Goal: Information Seeking & Learning: Learn about a topic

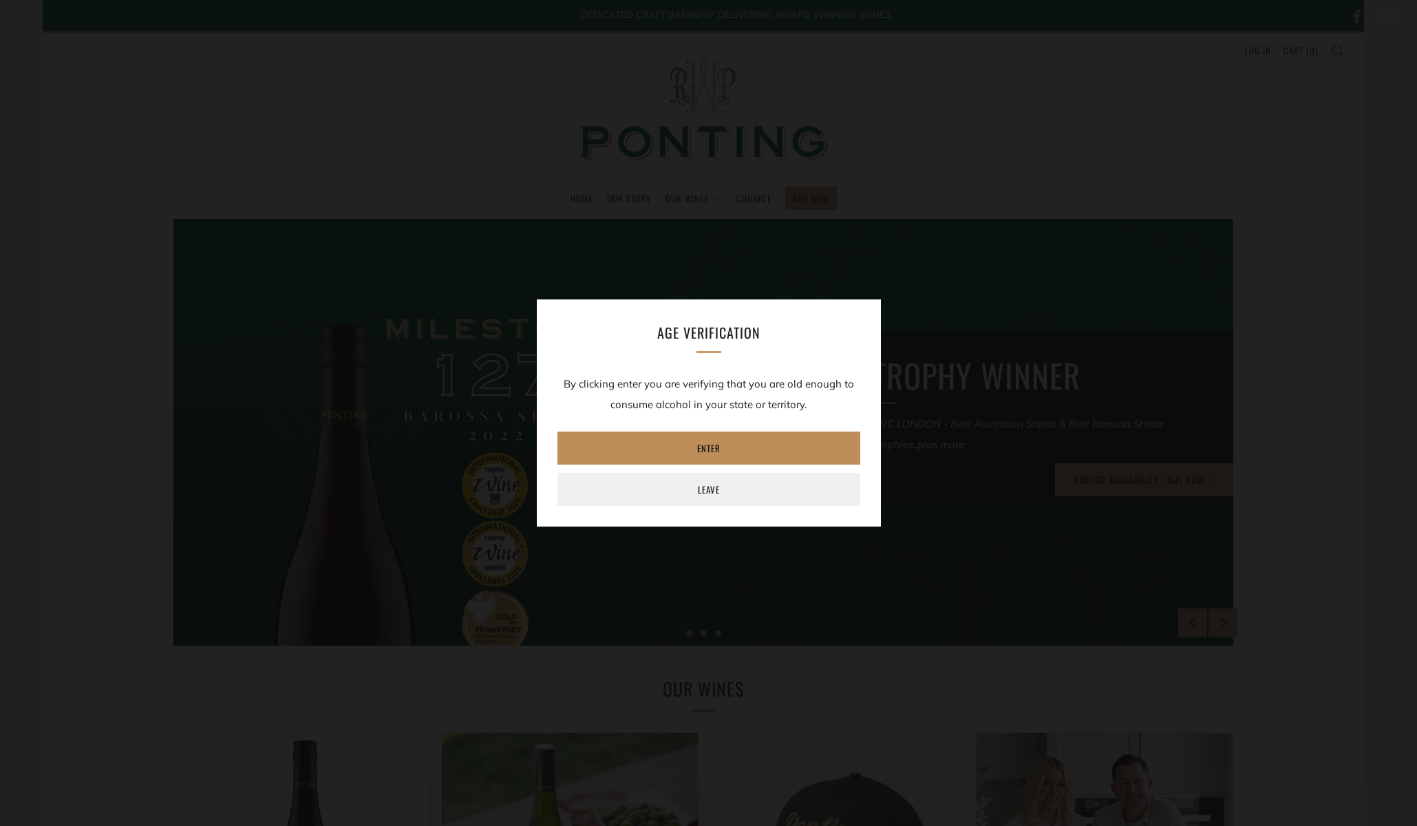
click at [705, 449] on link "Enter" at bounding box center [708, 448] width 303 height 33
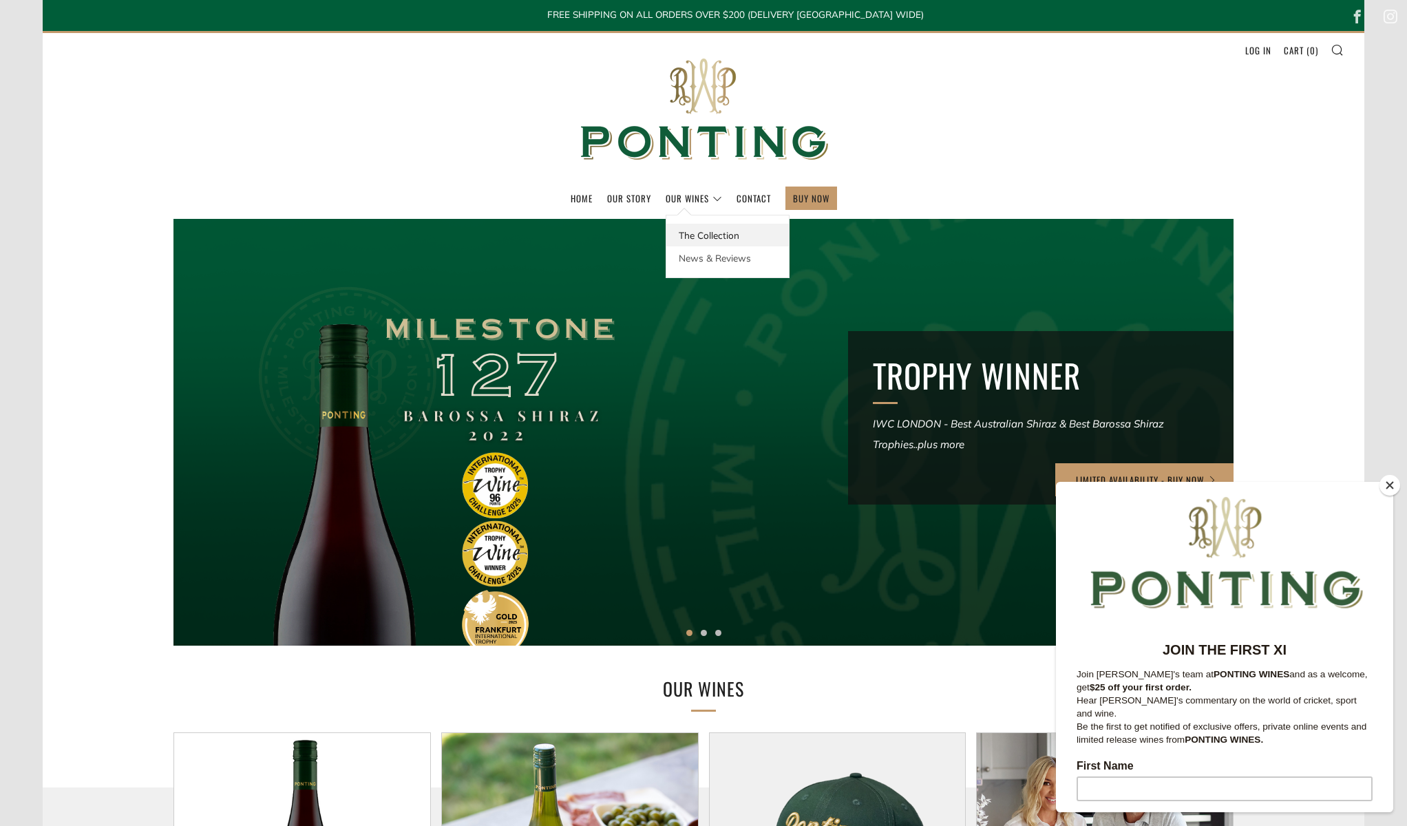
click at [711, 235] on link "The Collection" at bounding box center [727, 235] width 123 height 23
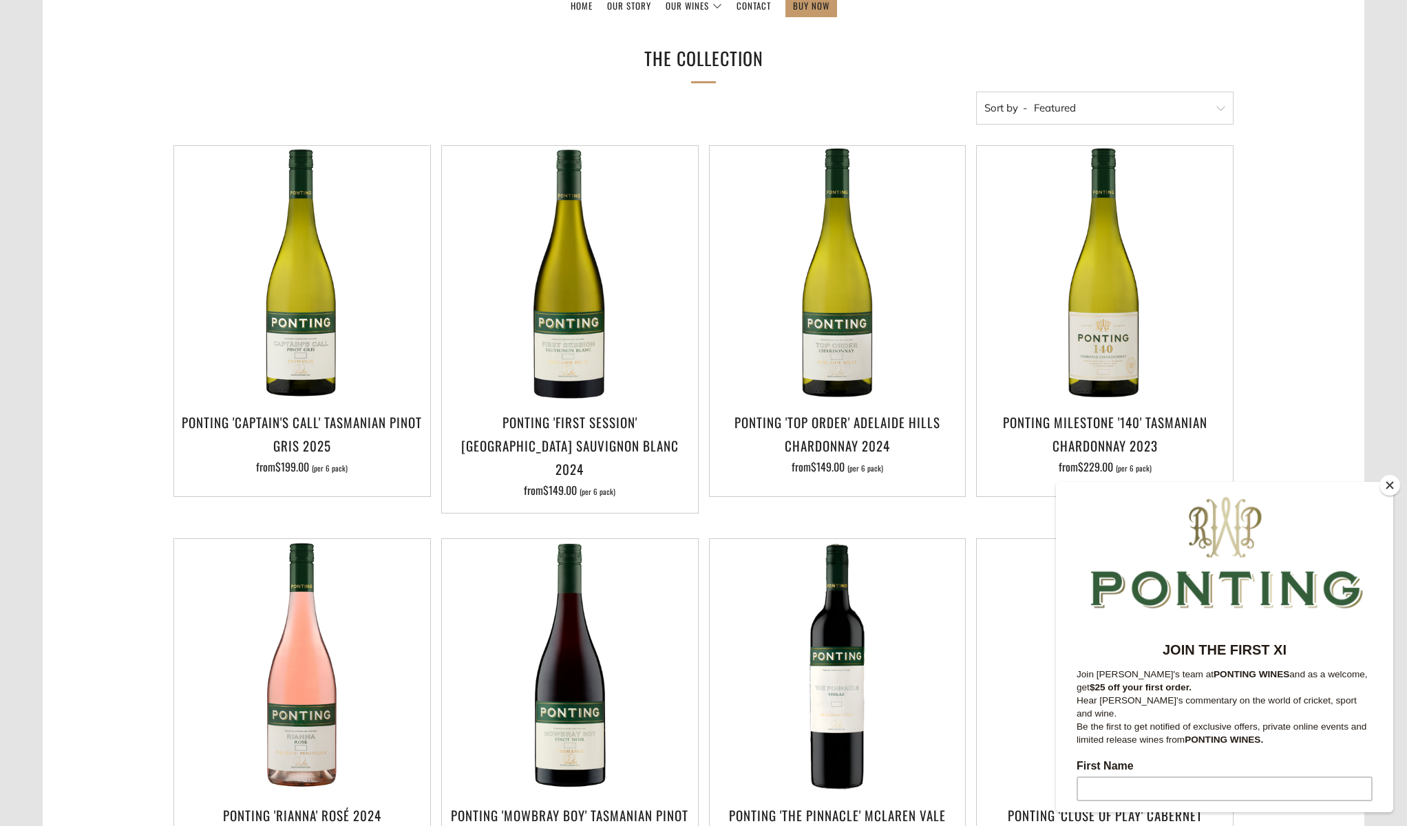
scroll to position [285, 0]
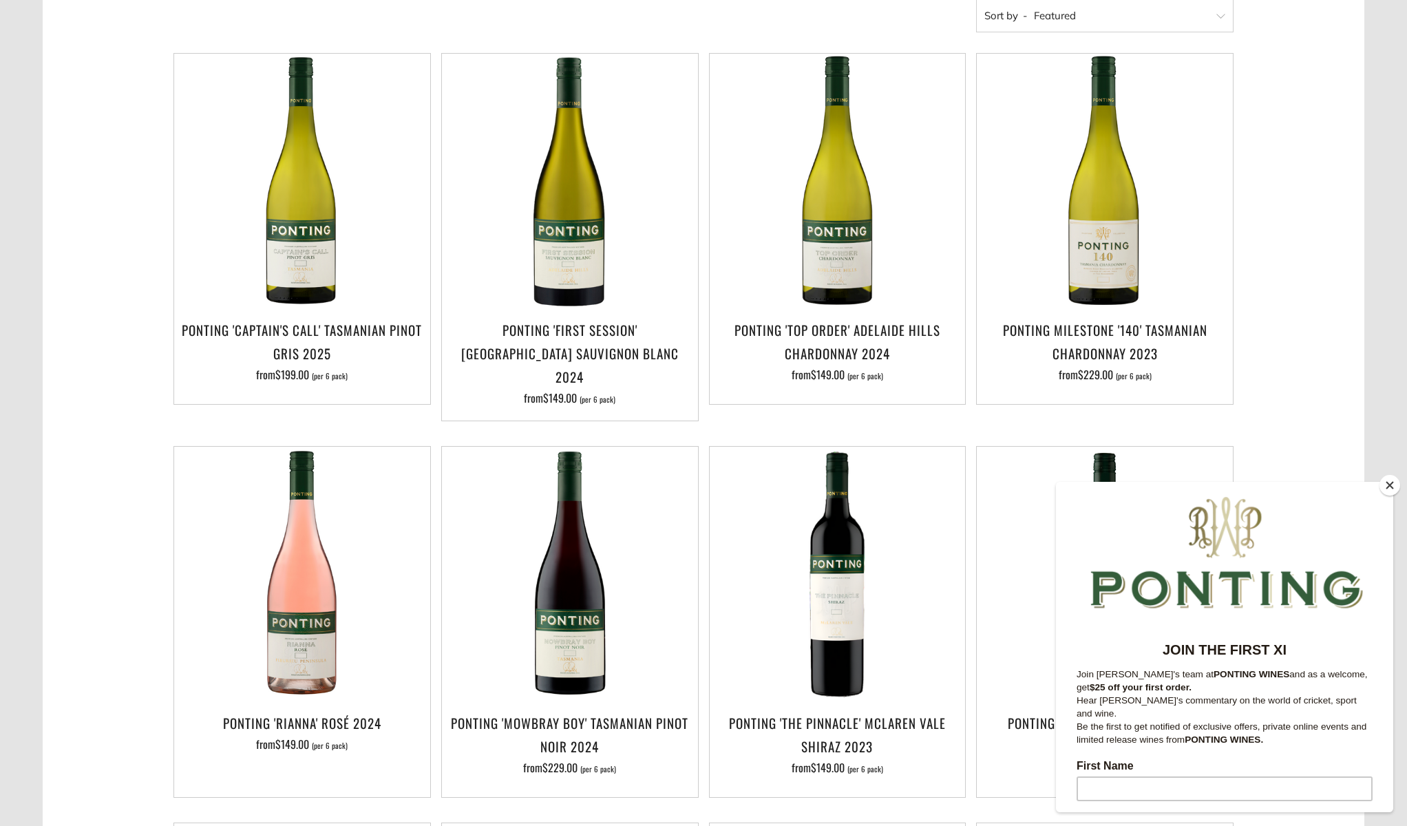
click at [1388, 485] on button "Close" at bounding box center [1389, 485] width 21 height 21
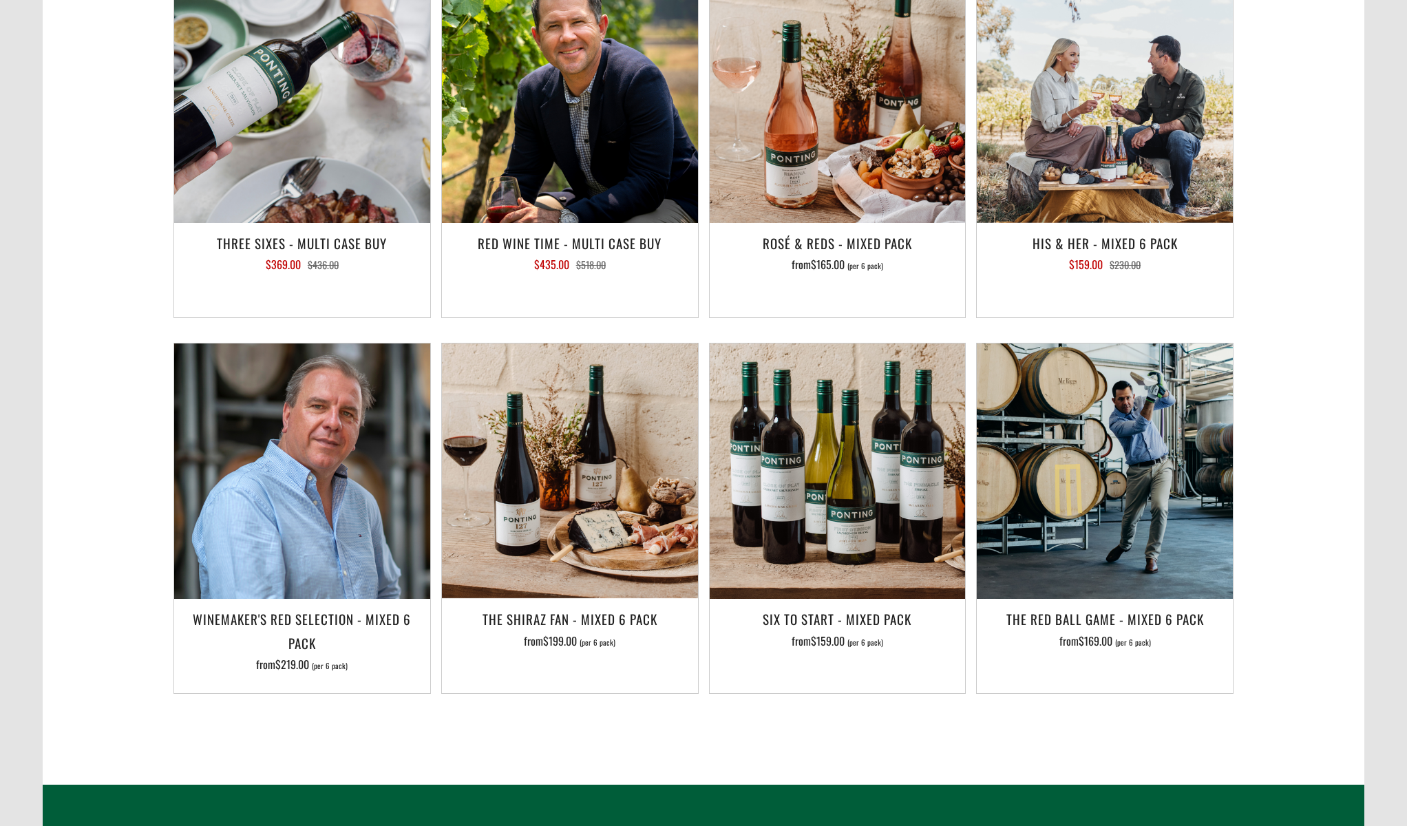
scroll to position [2059, 0]
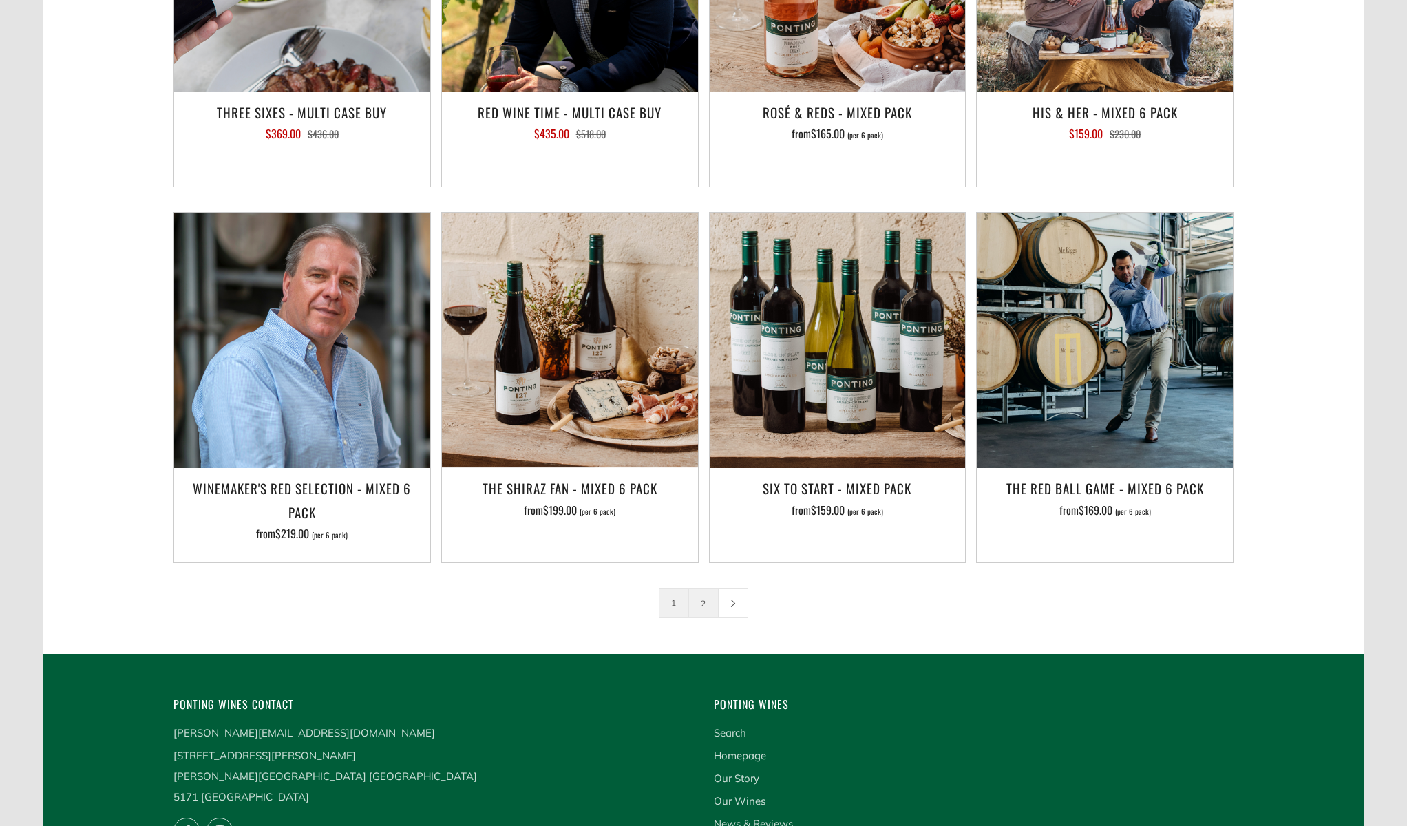
click at [708, 588] on link "2" at bounding box center [703, 602] width 29 height 29
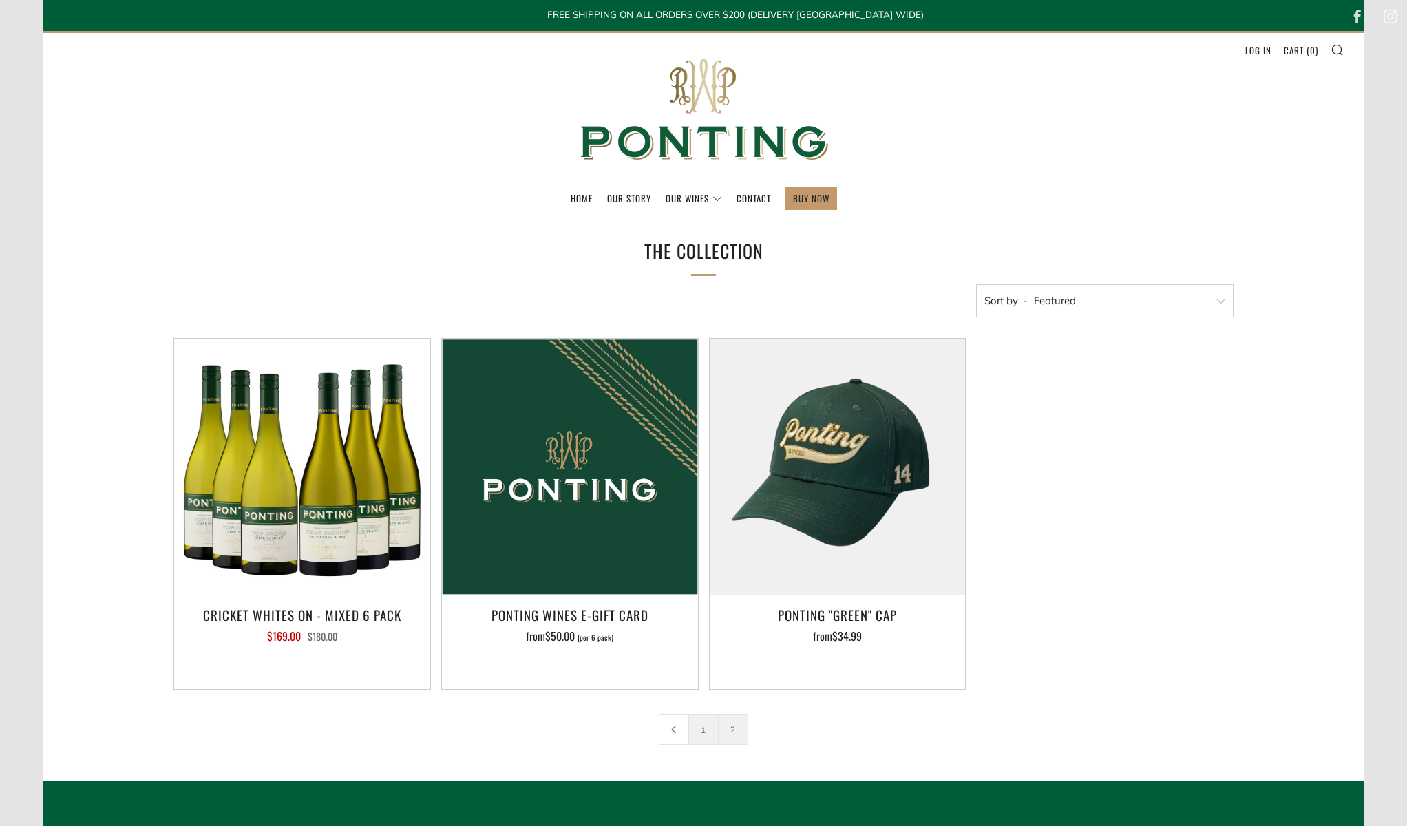
click at [701, 733] on link "1" at bounding box center [703, 729] width 29 height 29
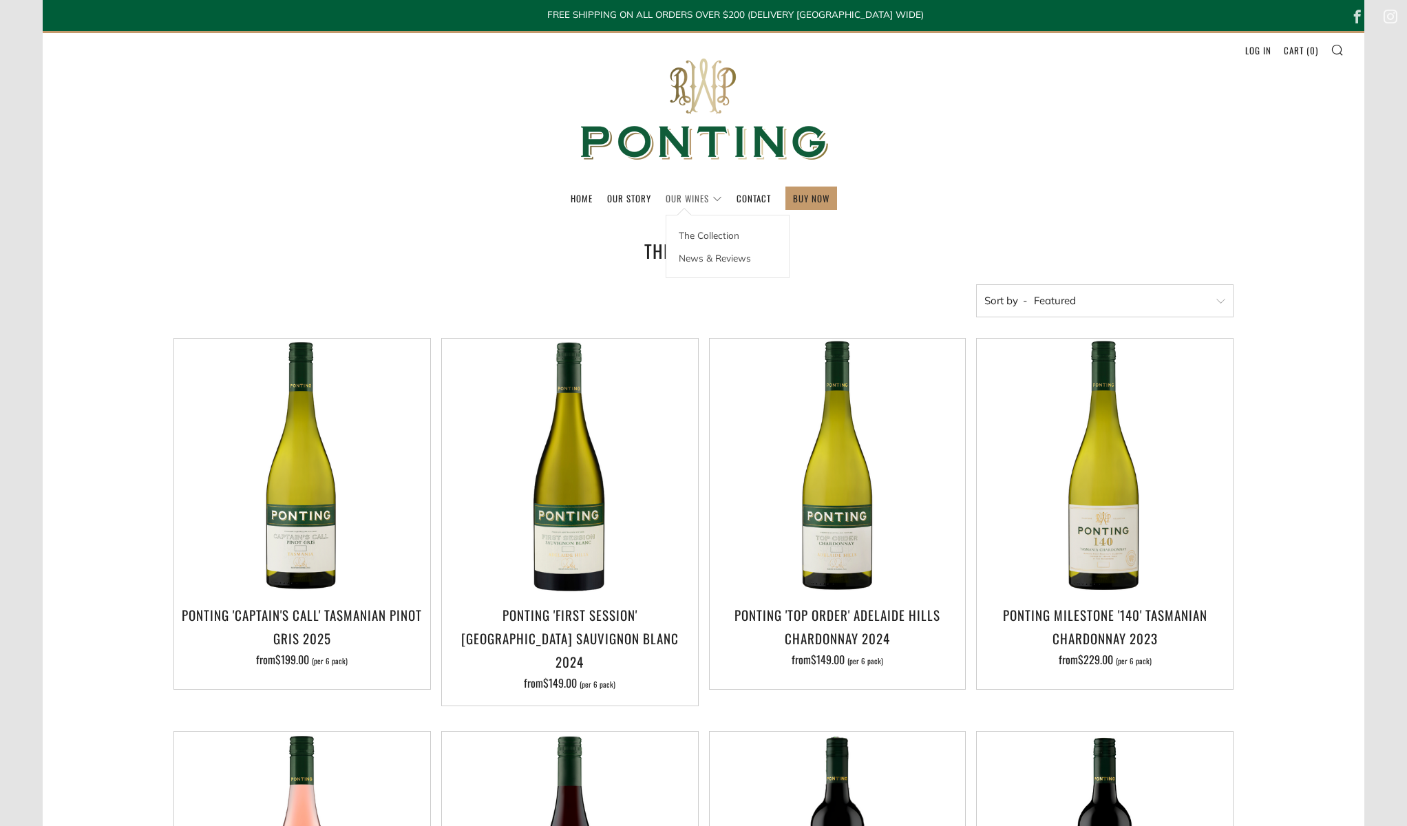
click at [714, 200] on link "Our Wines" at bounding box center [694, 198] width 56 height 22
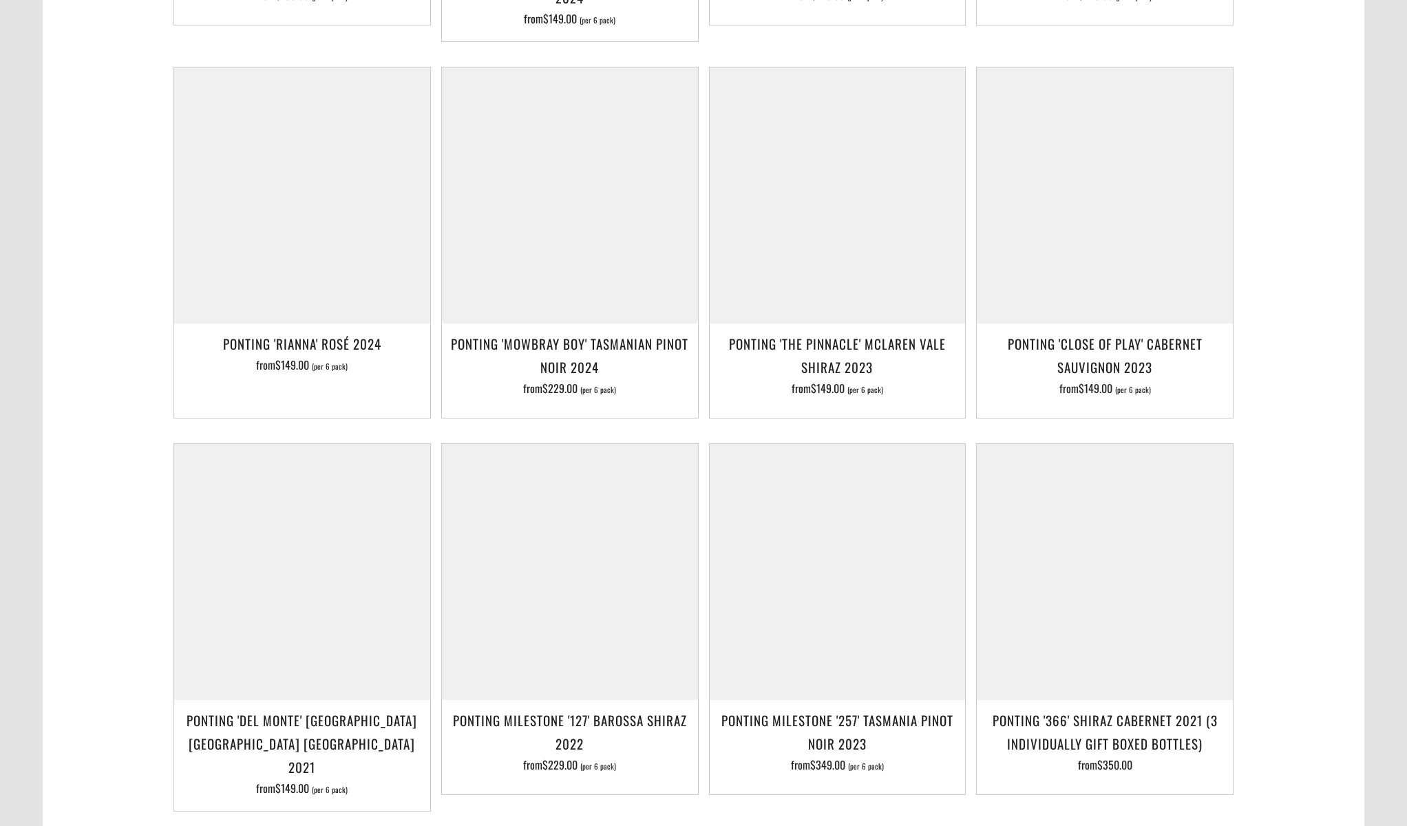
scroll to position [722, 0]
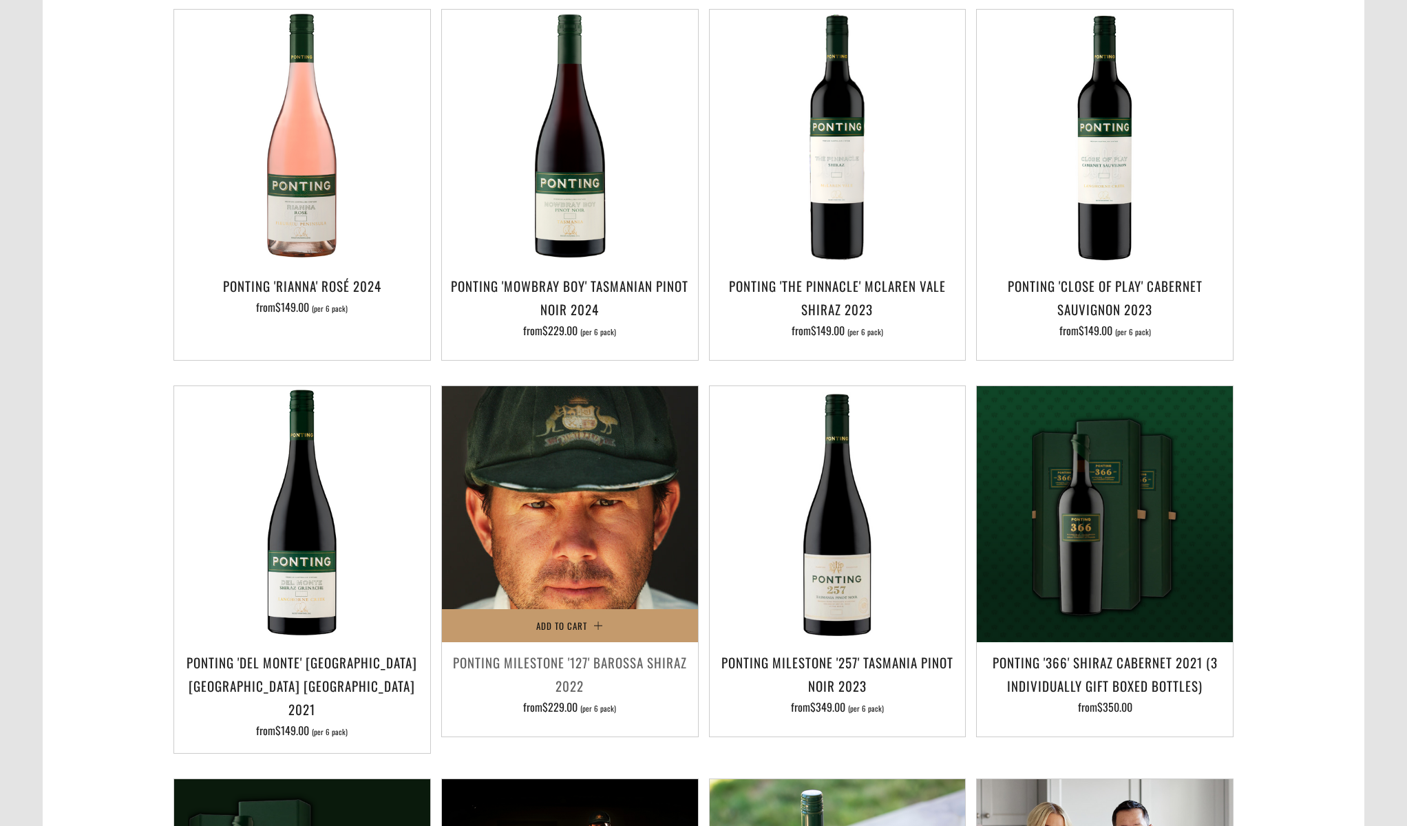
click at [567, 552] on img at bounding box center [570, 514] width 256 height 256
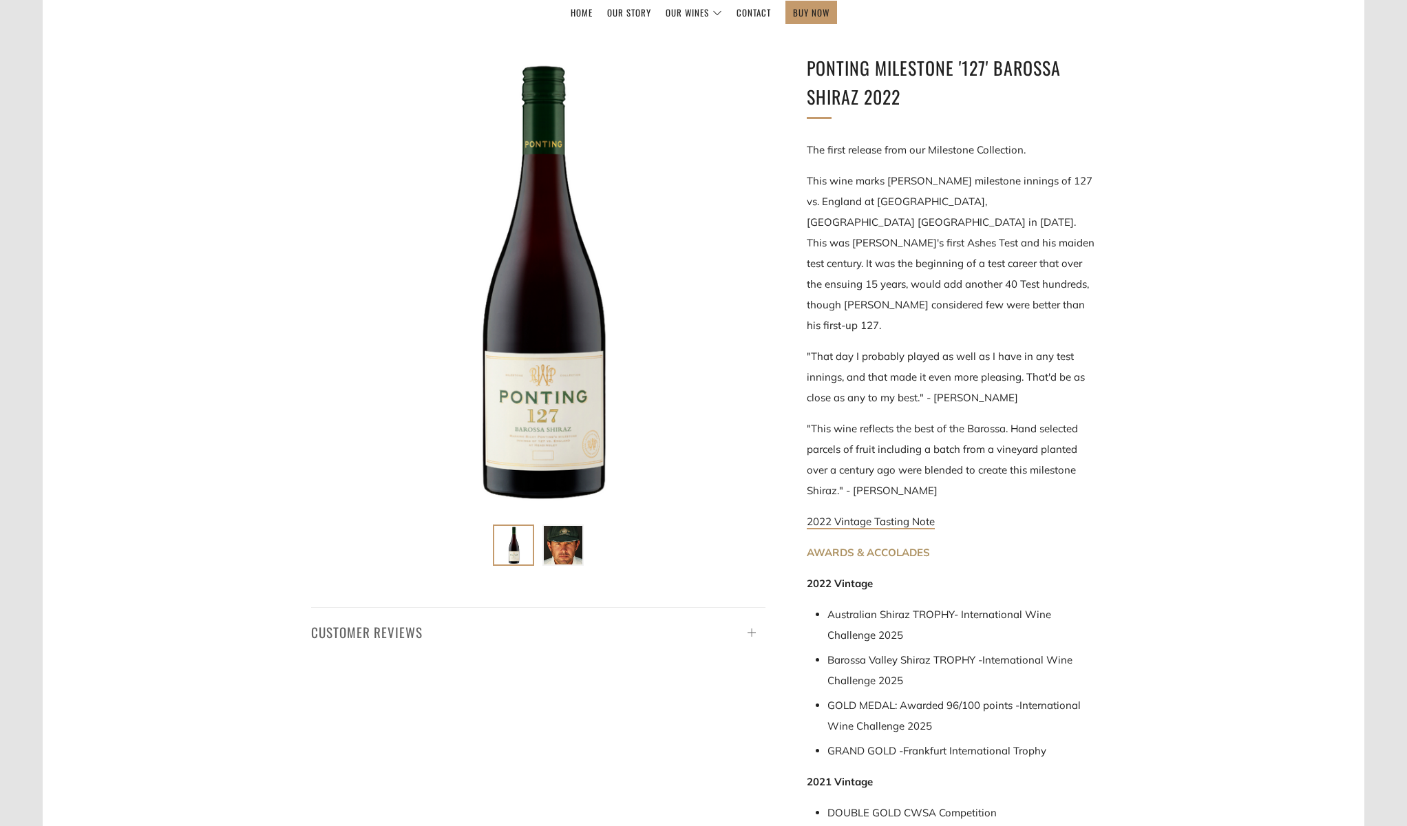
scroll to position [265, 0]
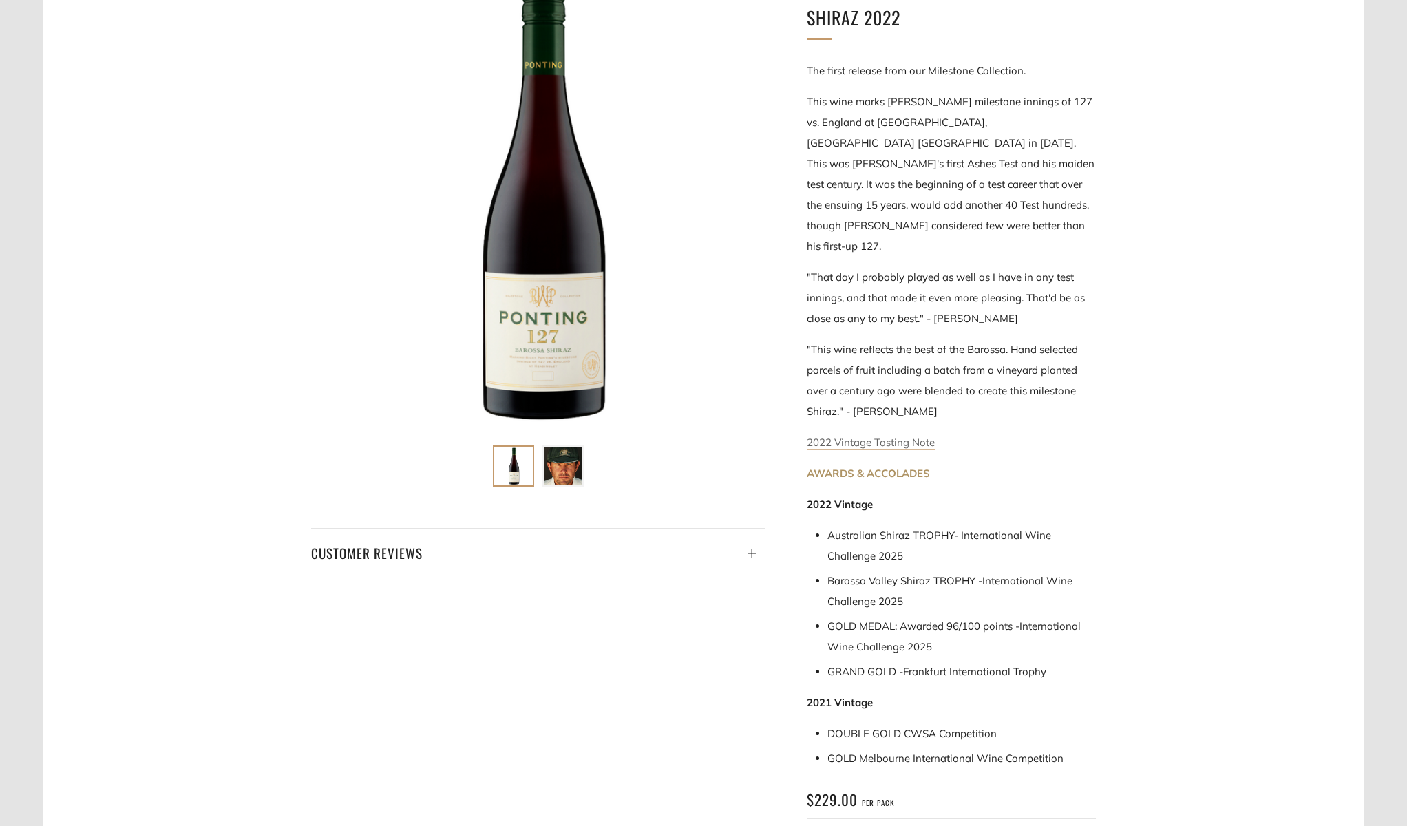
click at [870, 436] on link "2022 Vintage Tasting Note" at bounding box center [871, 443] width 128 height 14
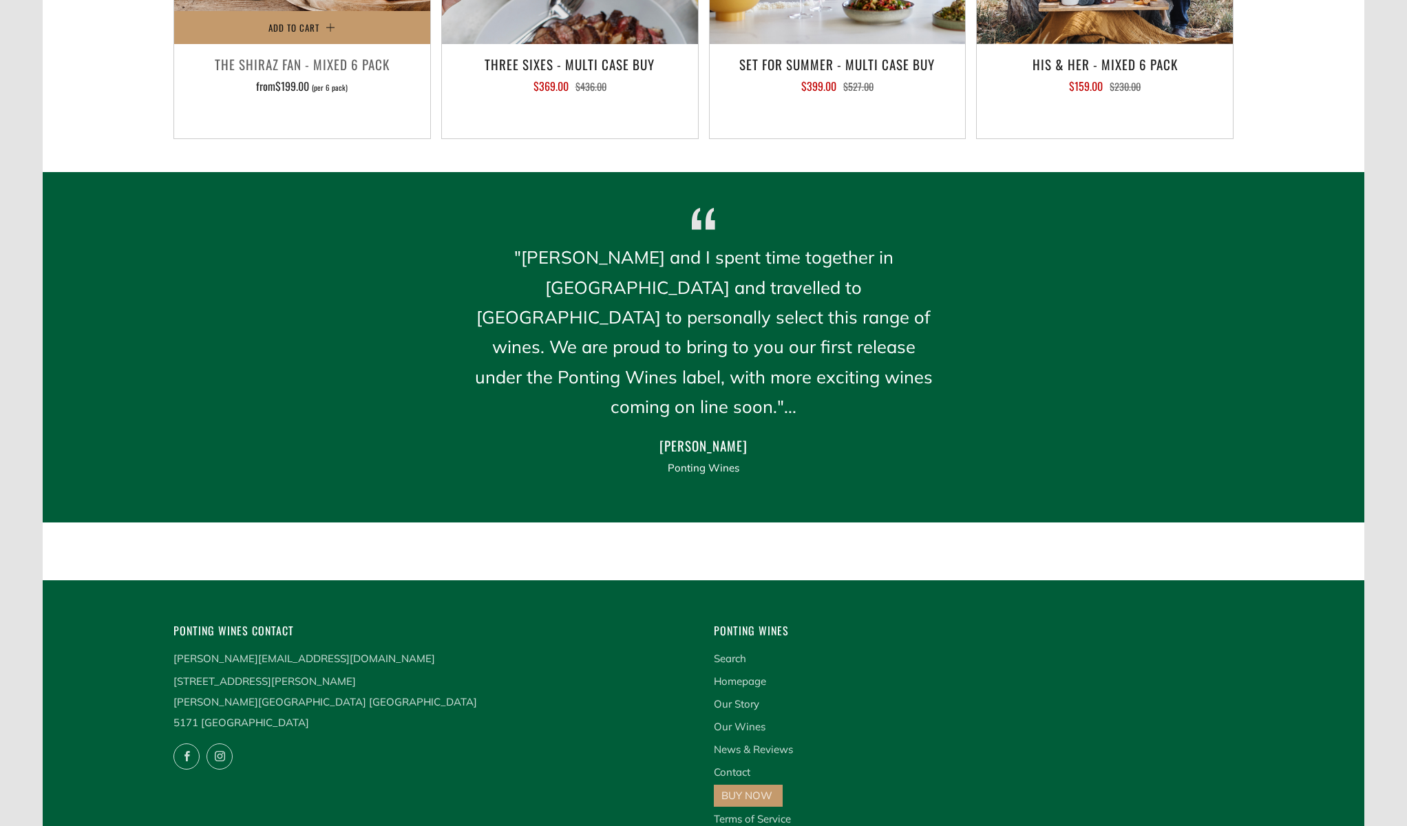
scroll to position [1913, 0]
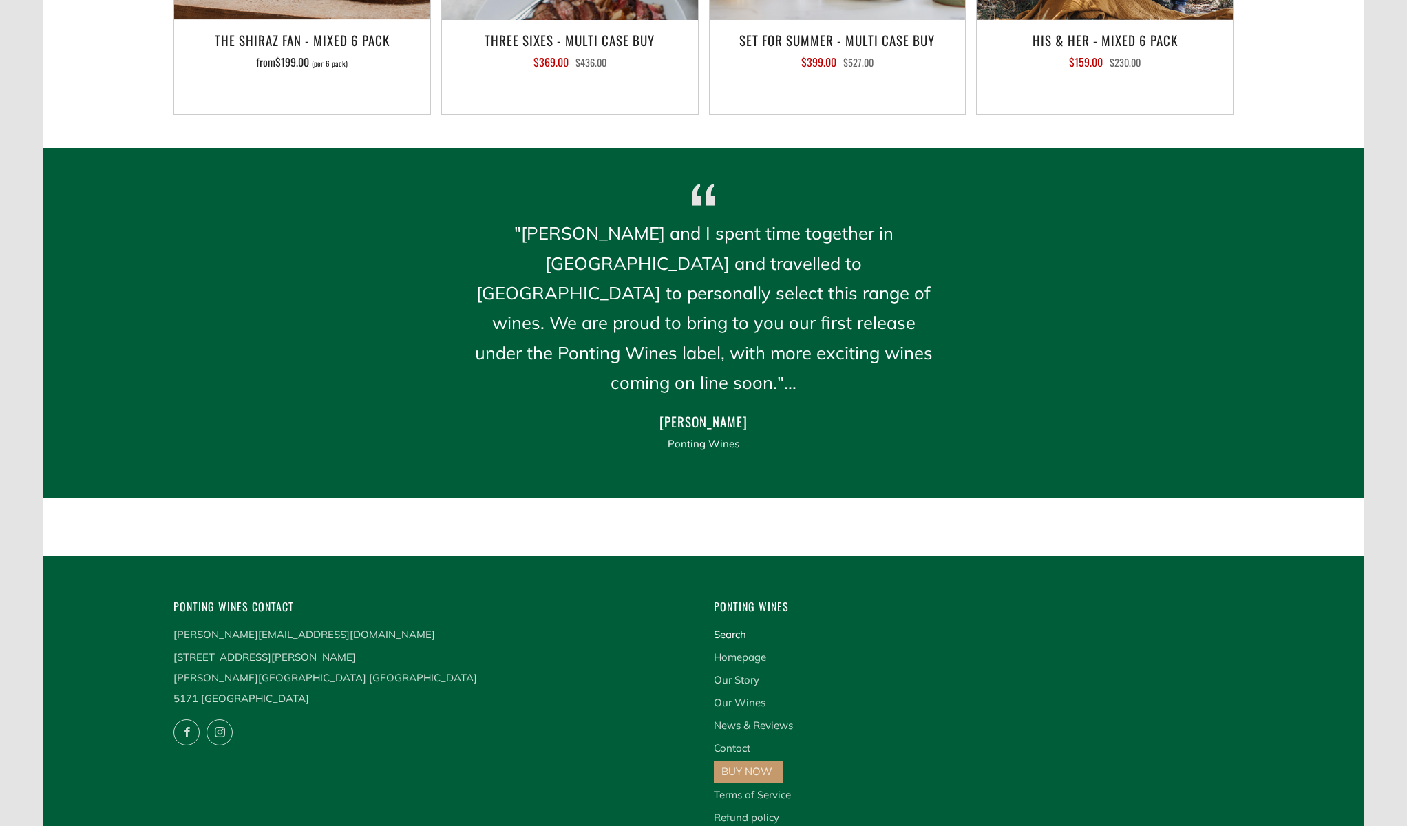
click at [726, 628] on link "Search" at bounding box center [730, 634] width 32 height 13
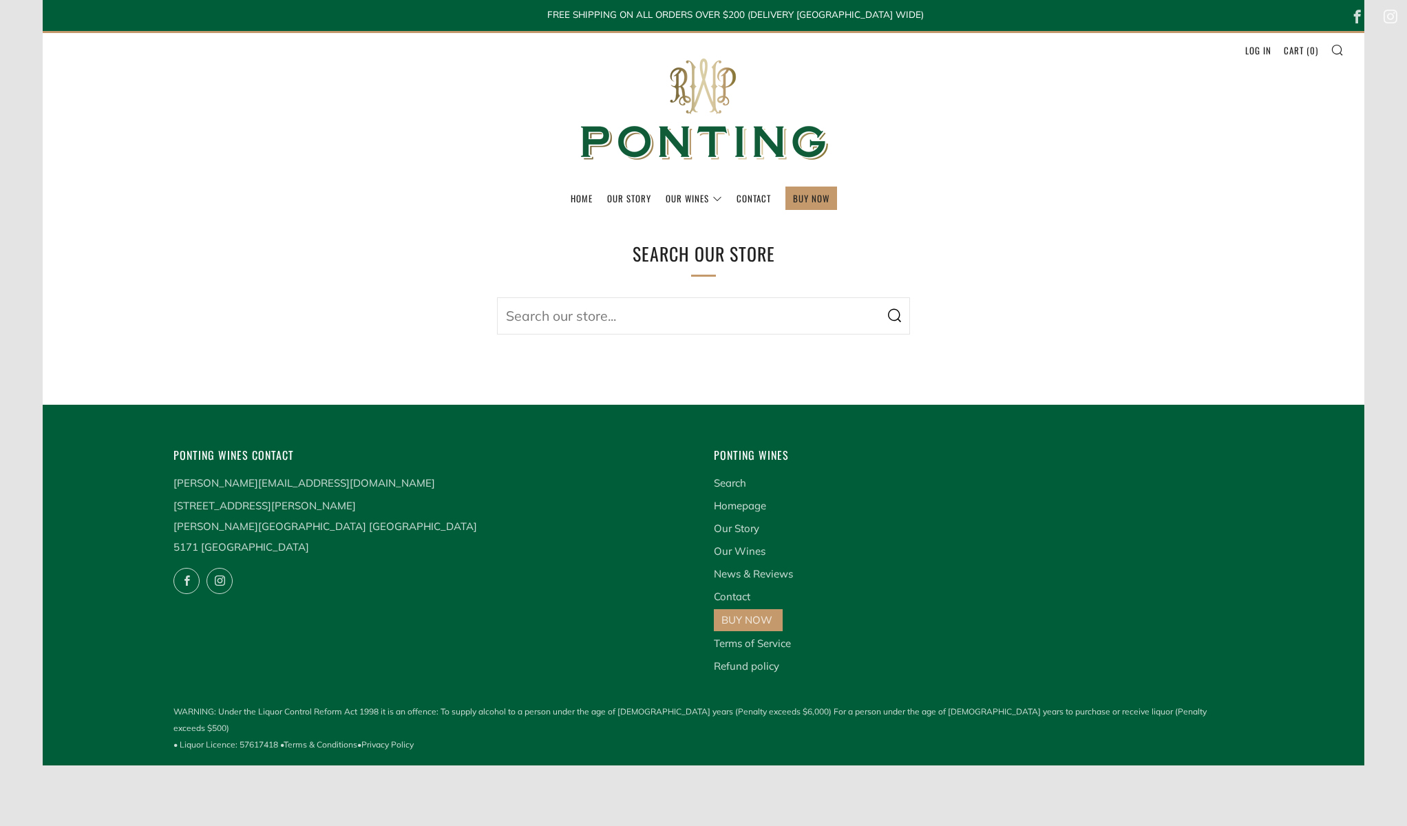
click at [625, 321] on input "Search our store..." at bounding box center [703, 315] width 413 height 37
type input "127 shiraz 2020"
click at [894, 315] on button "Search" at bounding box center [894, 315] width 32 height 37
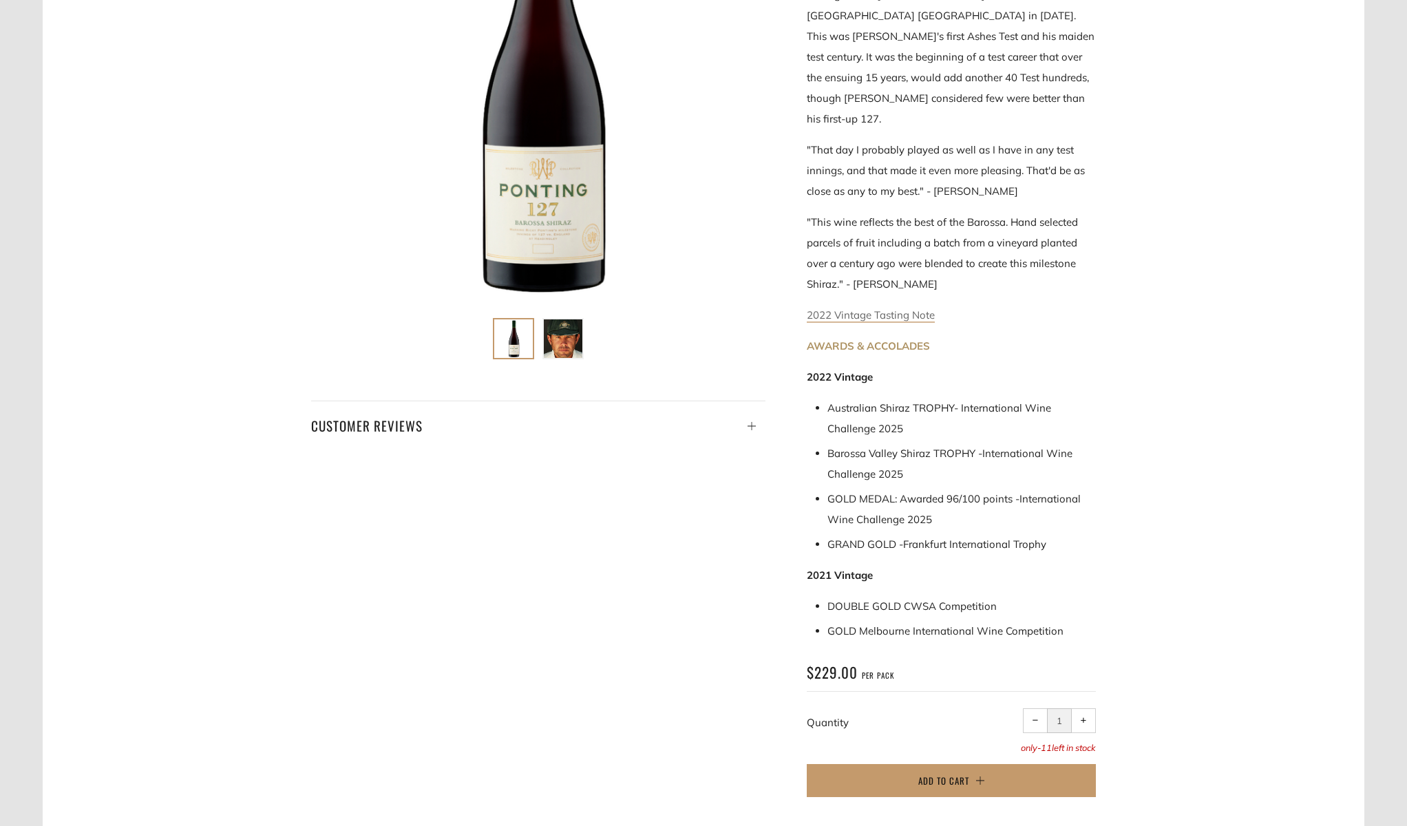
click at [885, 308] on link "2022 Vintage Tasting Note" at bounding box center [871, 315] width 128 height 14
